Goal: Navigation & Orientation: Find specific page/section

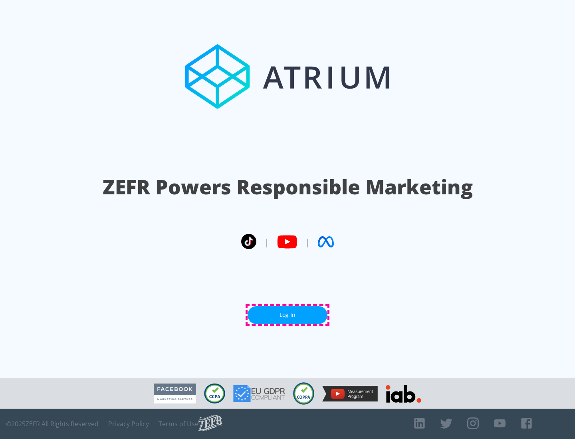
click at [288, 315] on link "Log In" at bounding box center [288, 315] width 80 height 18
